Goal: Information Seeking & Learning: Learn about a topic

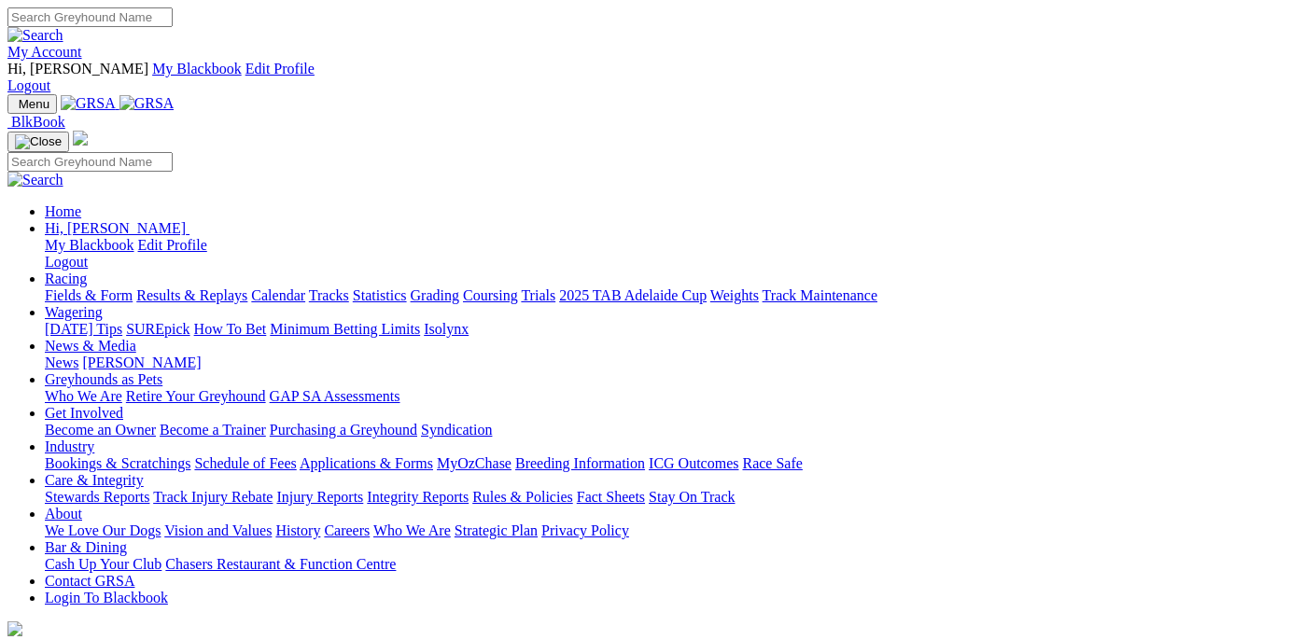
scroll to position [672, 0]
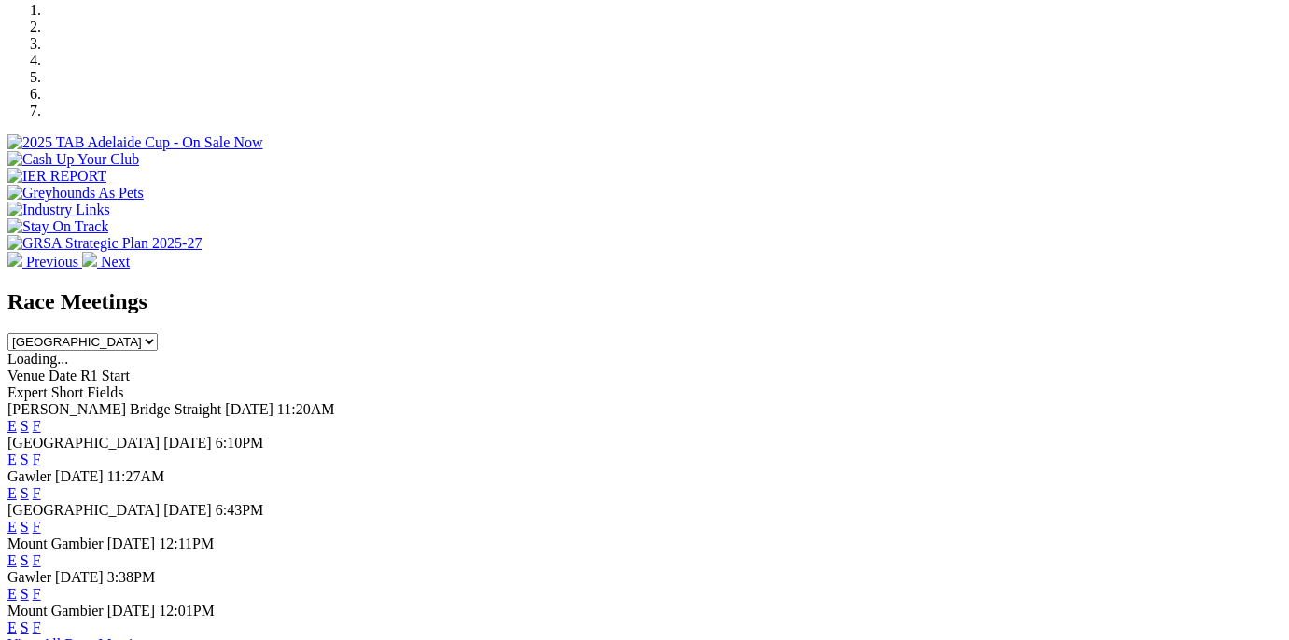
click at [41, 519] on link "F" at bounding box center [37, 527] width 8 height 16
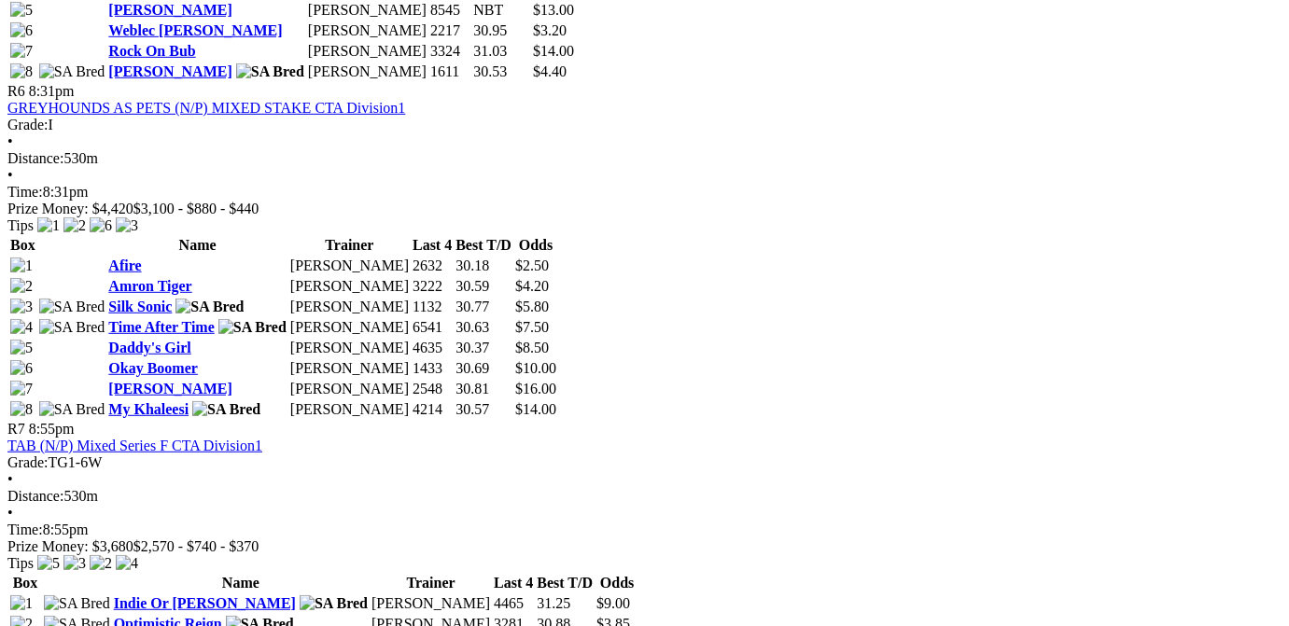
scroll to position [2255, 0]
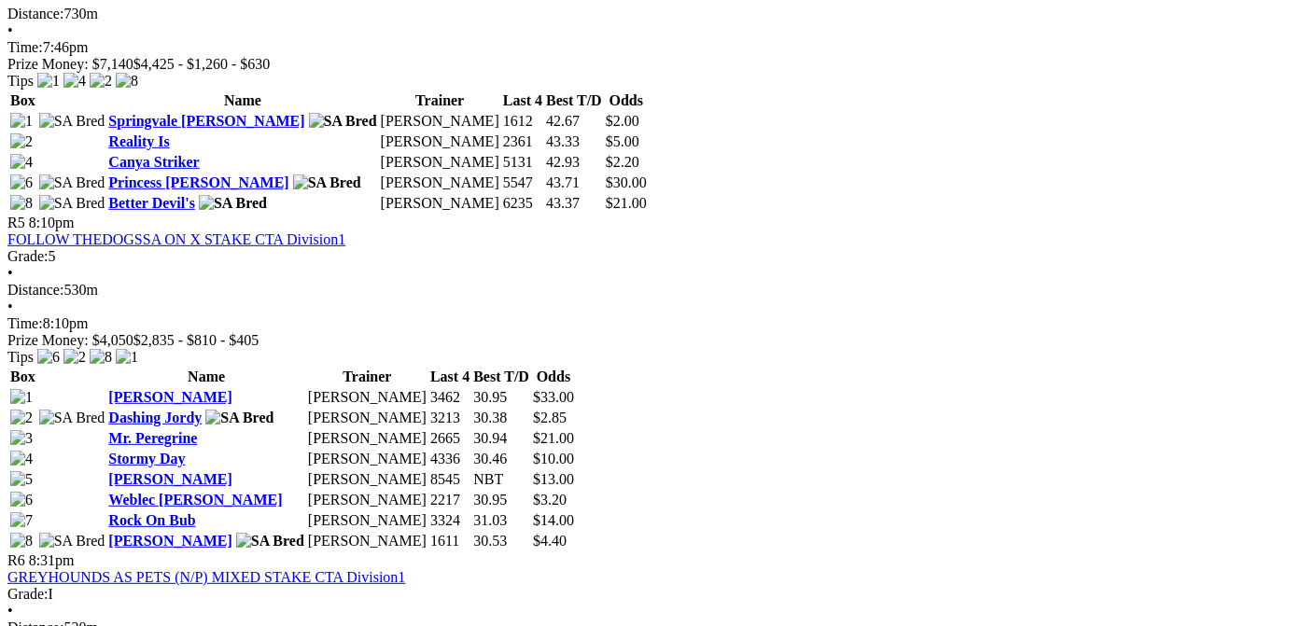
scroll to position [2255, 0]
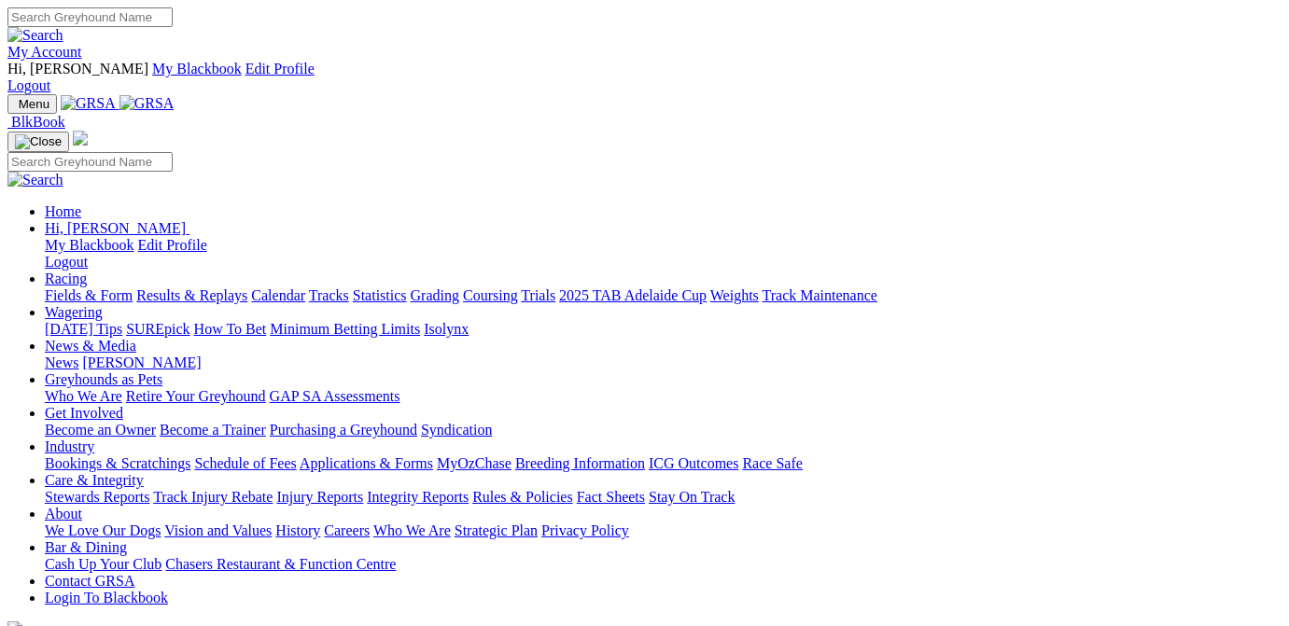
click at [305, 287] on link "Calendar" at bounding box center [278, 295] width 54 height 16
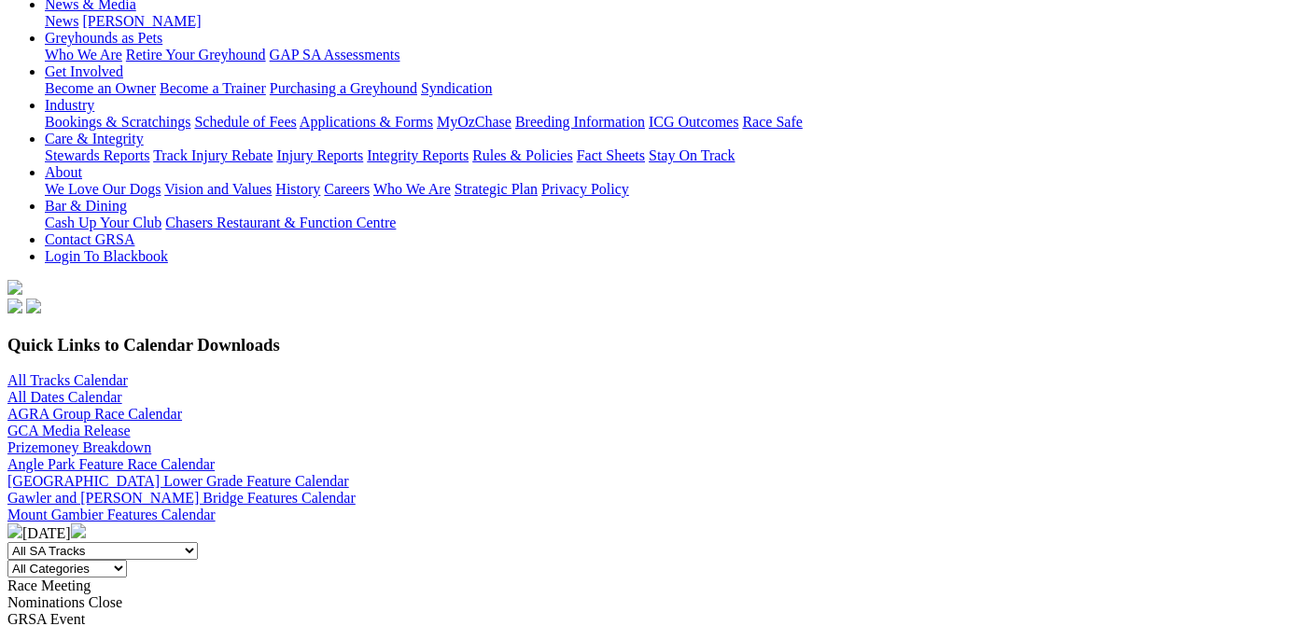
scroll to position [469, 0]
